Goal: Use online tool/utility: Utilize a website feature to perform a specific function

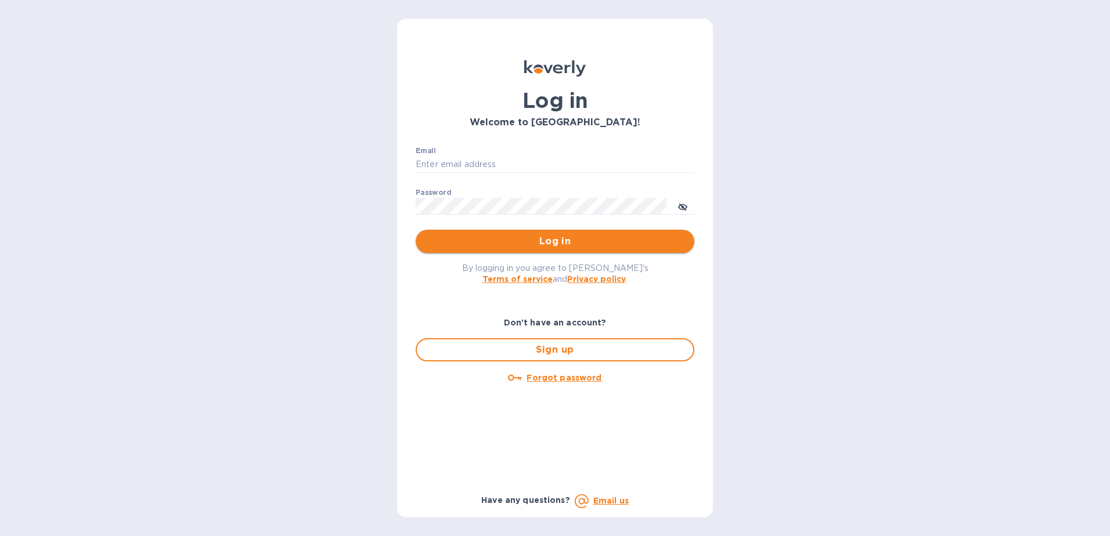
type input "[PERSON_NAME][EMAIL_ADDRESS][PERSON_NAME][DOMAIN_NAME]"
click at [579, 232] on button "Log in" at bounding box center [555, 241] width 279 height 23
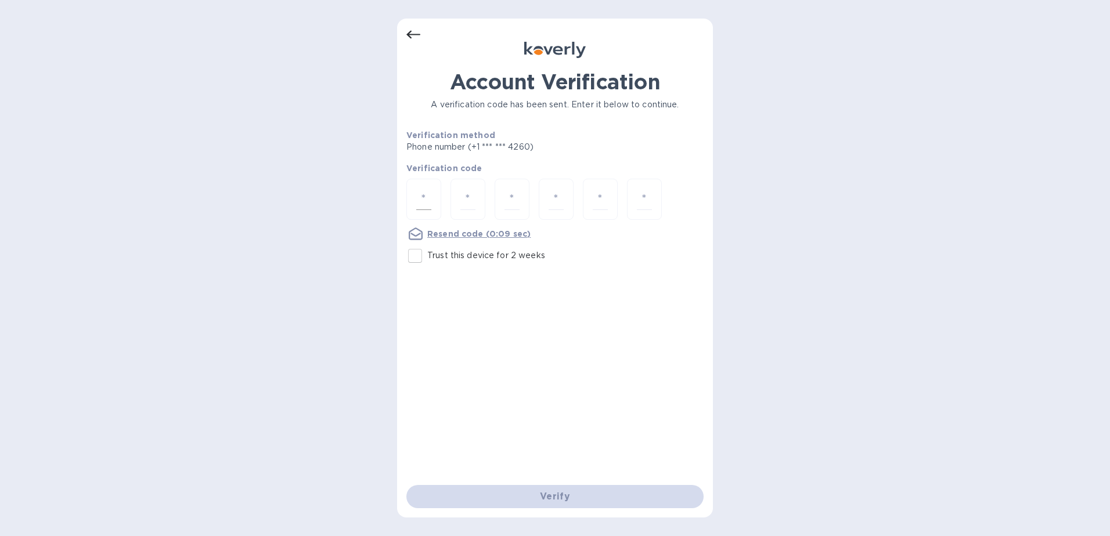
click at [431, 205] on div at bounding box center [423, 199] width 35 height 41
type input "1"
type input "7"
type input "2"
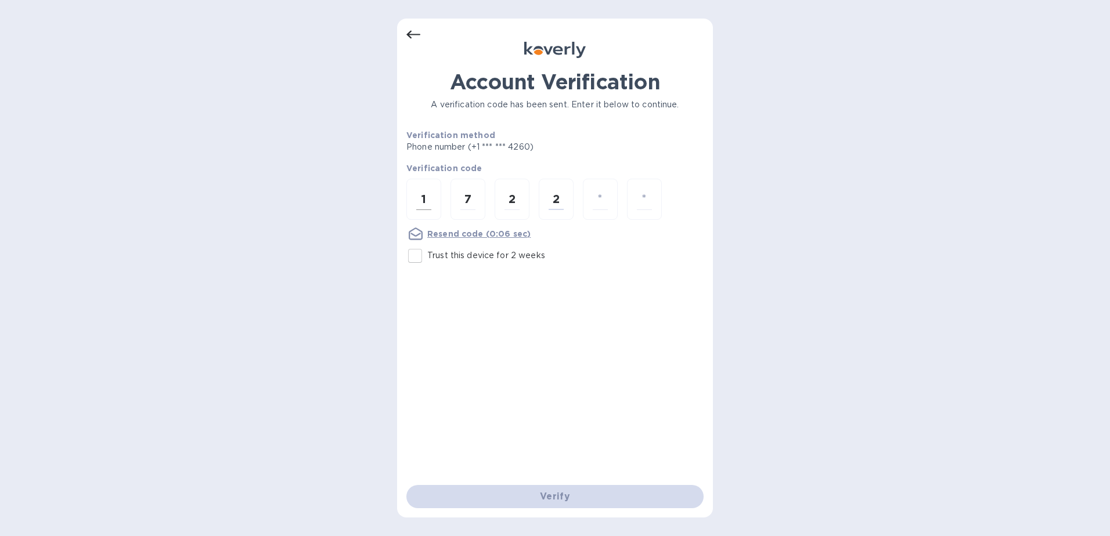
type input "7"
type input "8"
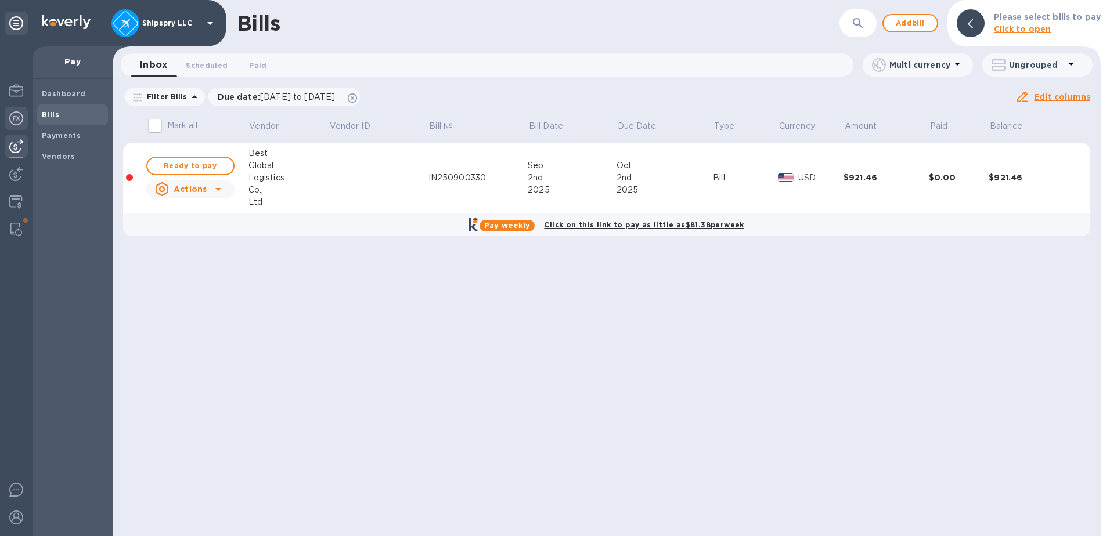
click at [17, 127] on div at bounding box center [16, 120] width 23 height 26
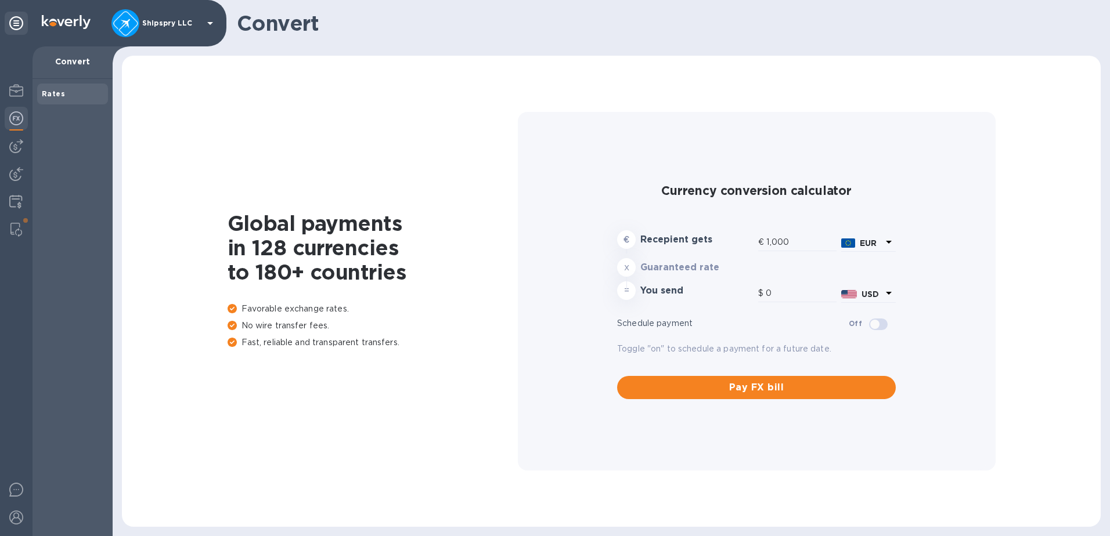
type input "1,169.63"
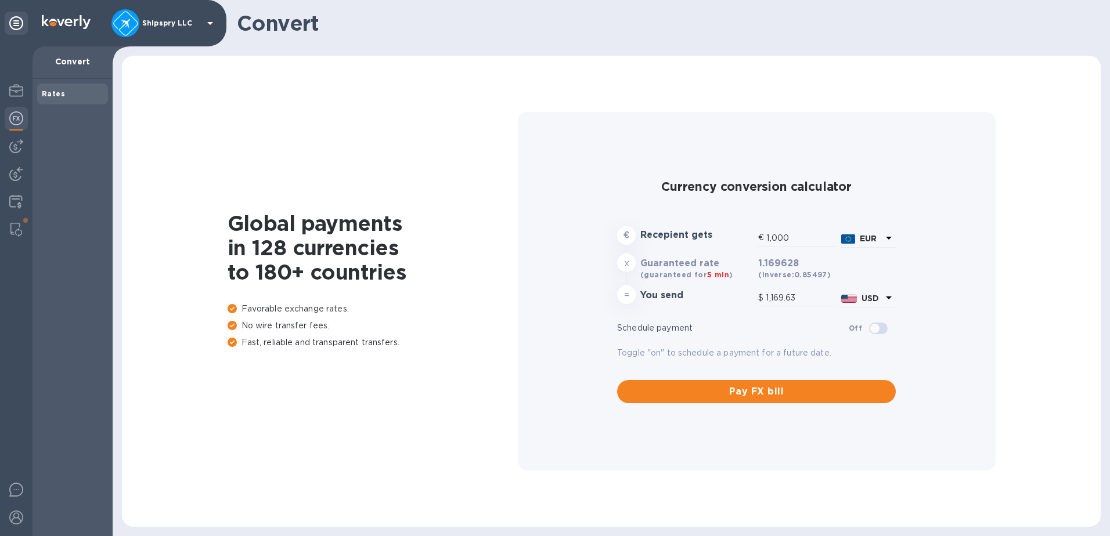
click at [887, 240] on icon at bounding box center [889, 238] width 14 height 14
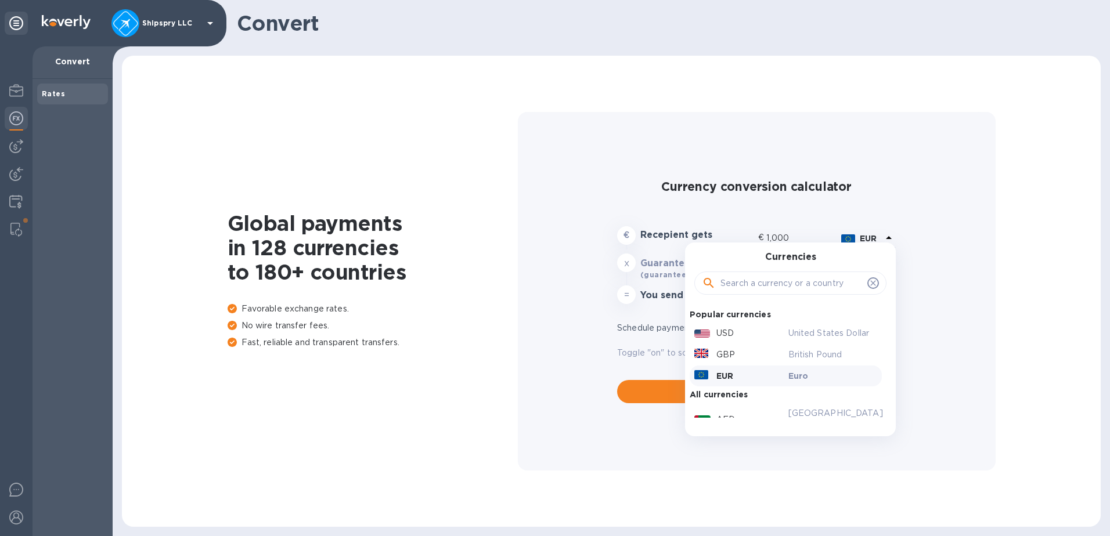
click at [800, 284] on input "text" at bounding box center [791, 283] width 142 height 17
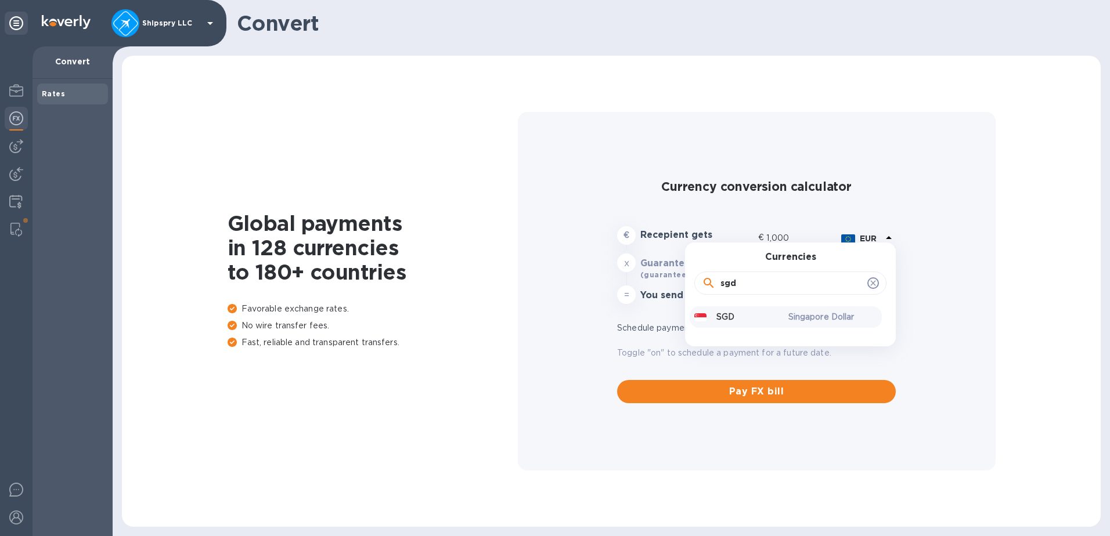
type input "sgd"
click at [799, 319] on p "Singapore Dollar" at bounding box center [832, 317] width 89 height 12
type input "776.72"
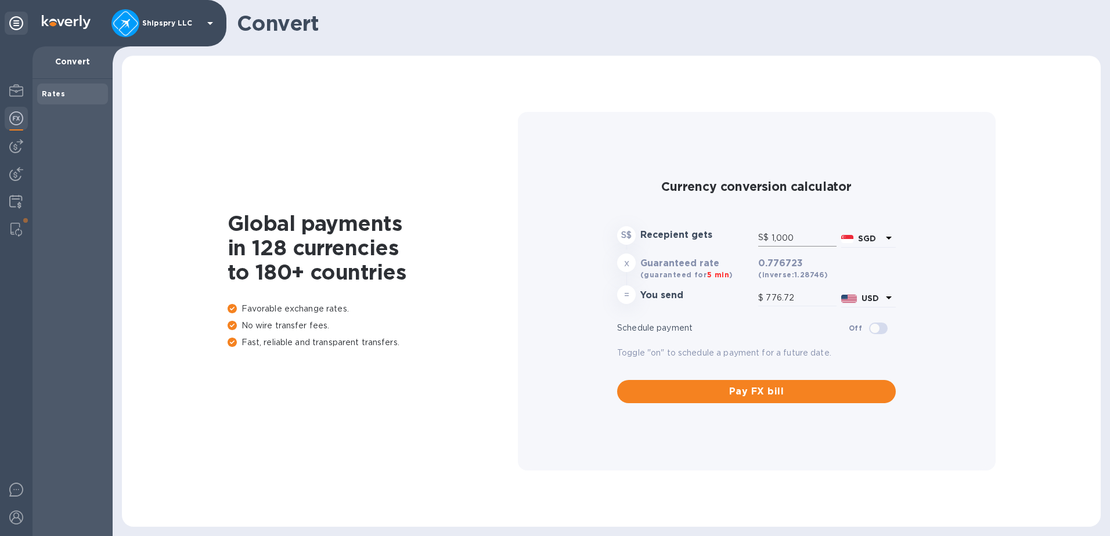
click at [782, 239] on input "1,000" at bounding box center [803, 237] width 65 height 17
drag, startPoint x: 795, startPoint y: 238, endPoint x: 763, endPoint y: 238, distance: 32.5
click at [763, 238] on div "S$ 1,000" at bounding box center [797, 237] width 78 height 17
type input "1"
type input "0.78"
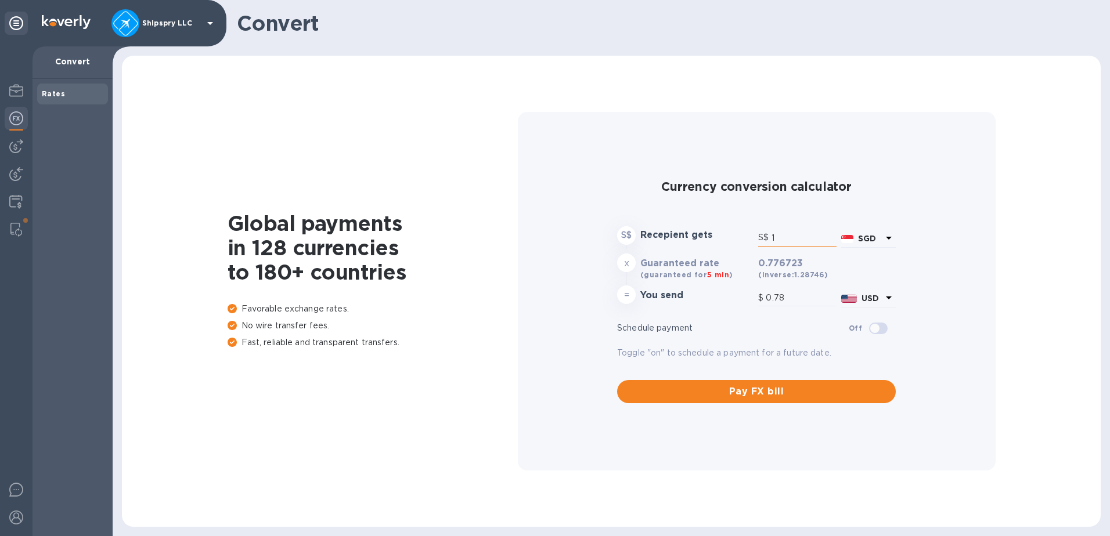
type input "14"
type input "10.87"
type input "142"
type input "110.29"
type input "1,421"
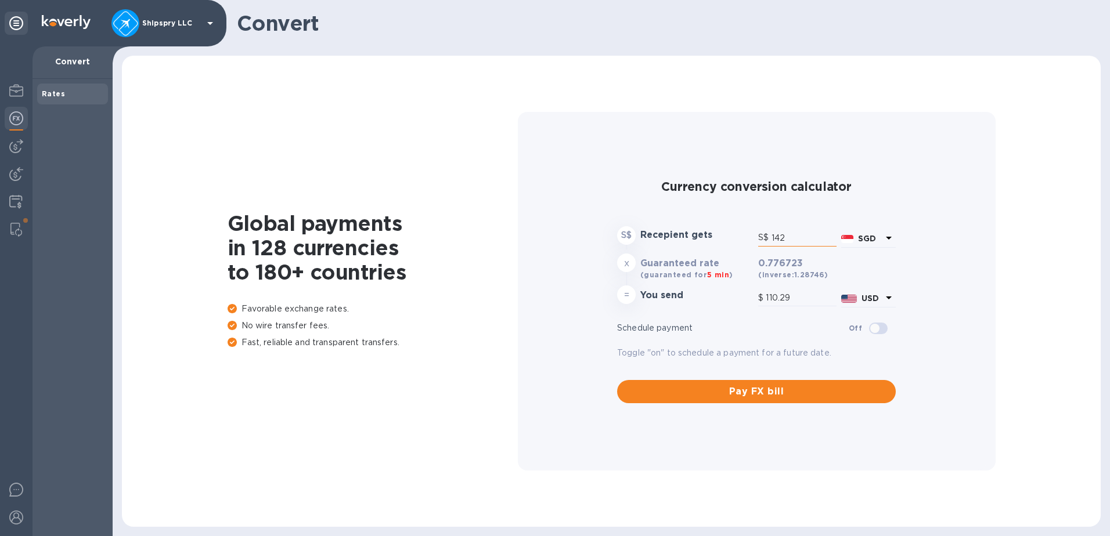
type input "1,103.72"
type input "1,421.2"
type input "1,103.88"
type input "1,421.20"
click at [1064, 223] on div "Global payments in 128 currencies to 180+ countries Favorable exchange rates. N…" at bounding box center [610, 291] width 955 height 448
